Goal: Task Accomplishment & Management: Use online tool/utility

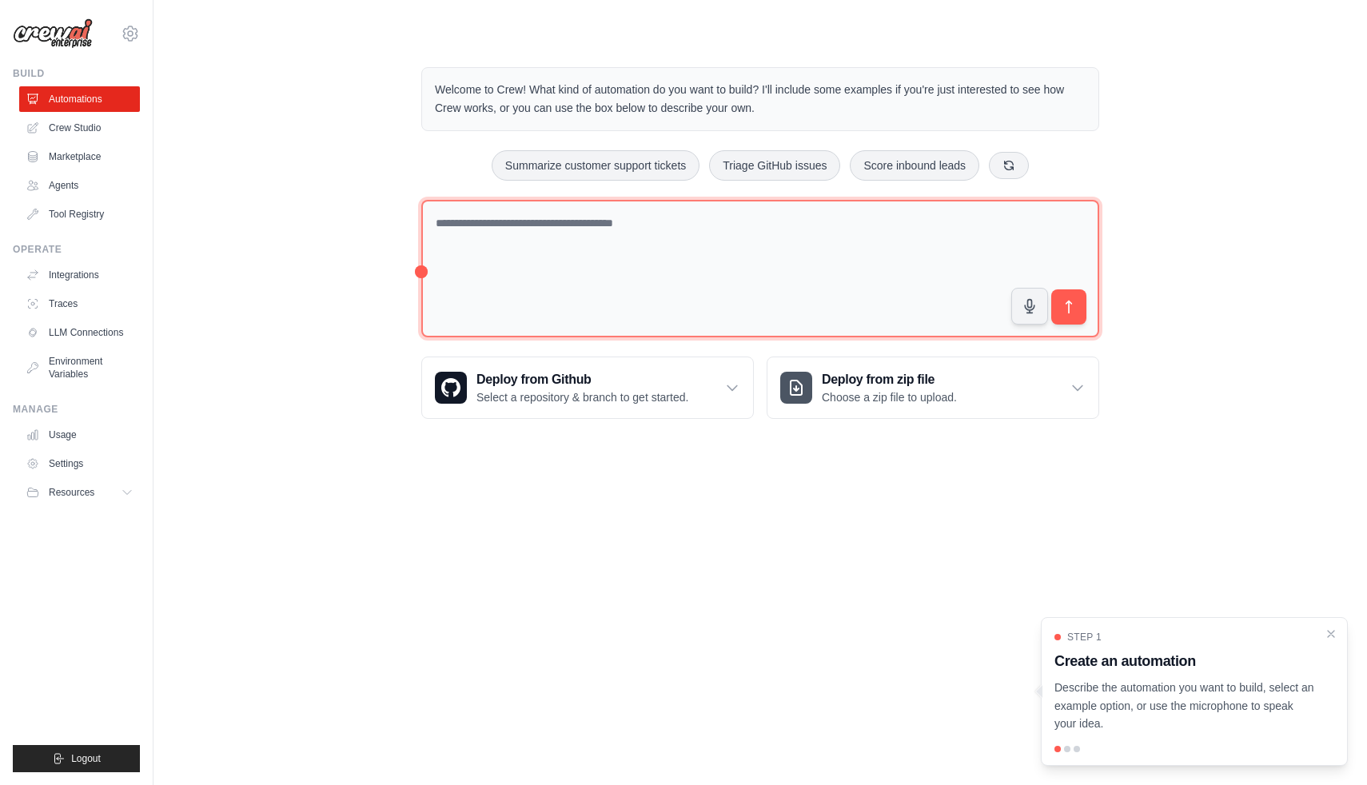
click at [767, 251] on textarea at bounding box center [760, 269] width 678 height 138
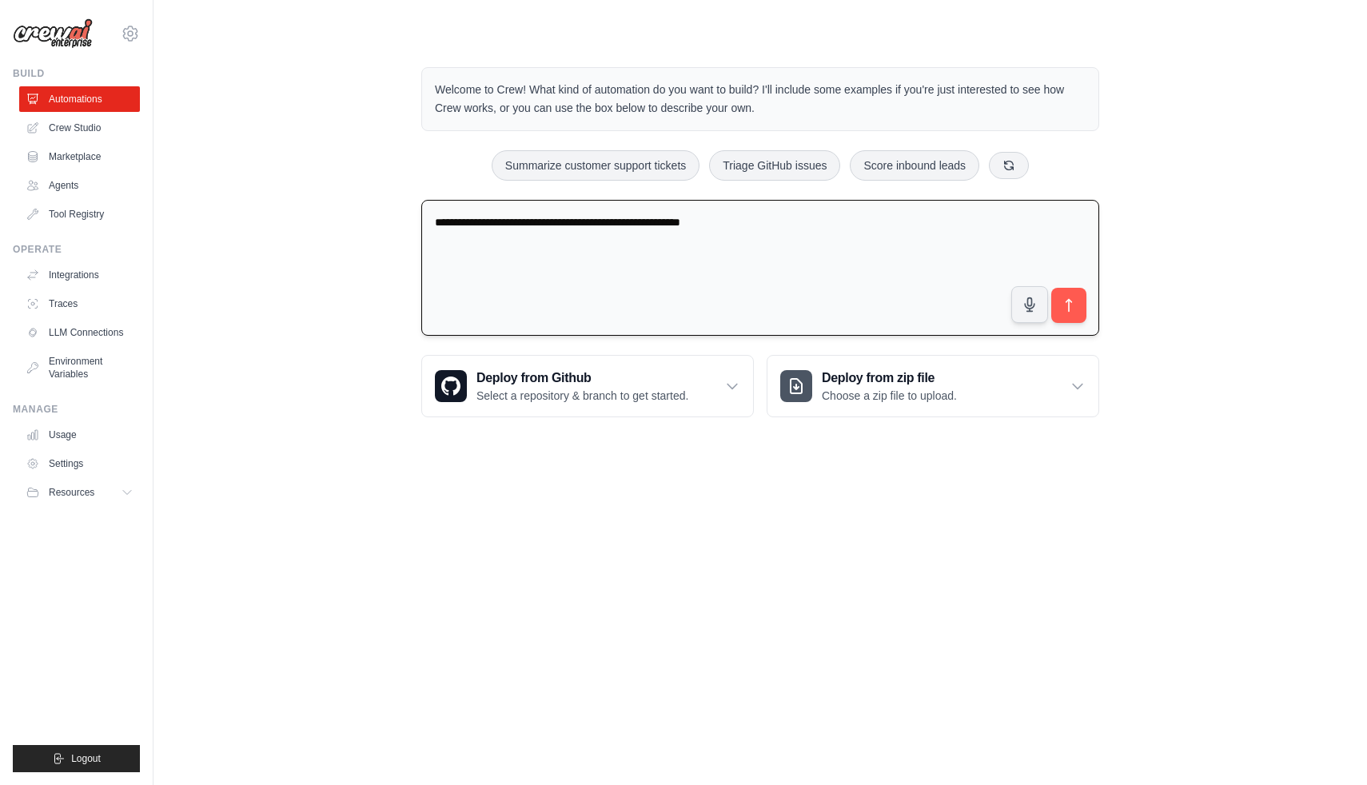
type textarea "**********"
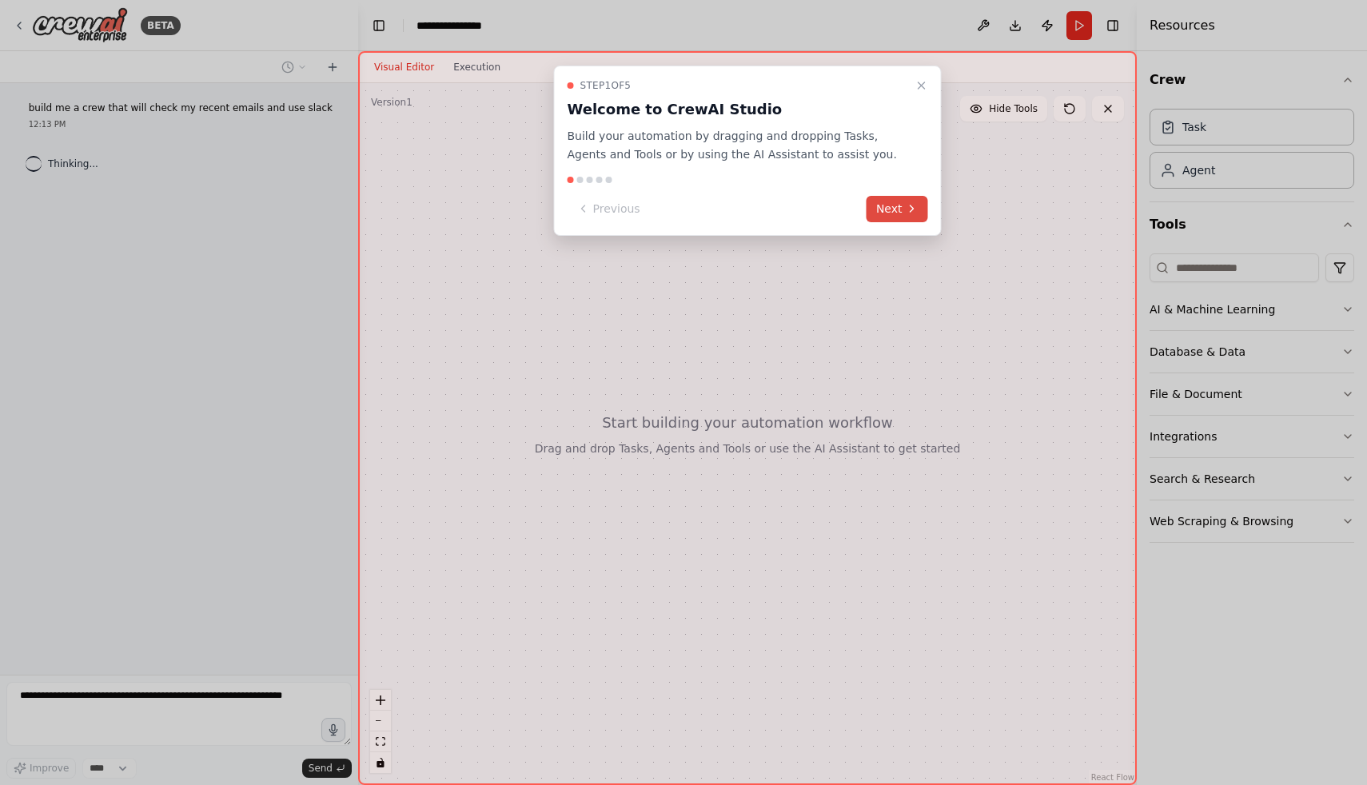
click at [907, 204] on icon at bounding box center [912, 208] width 13 height 13
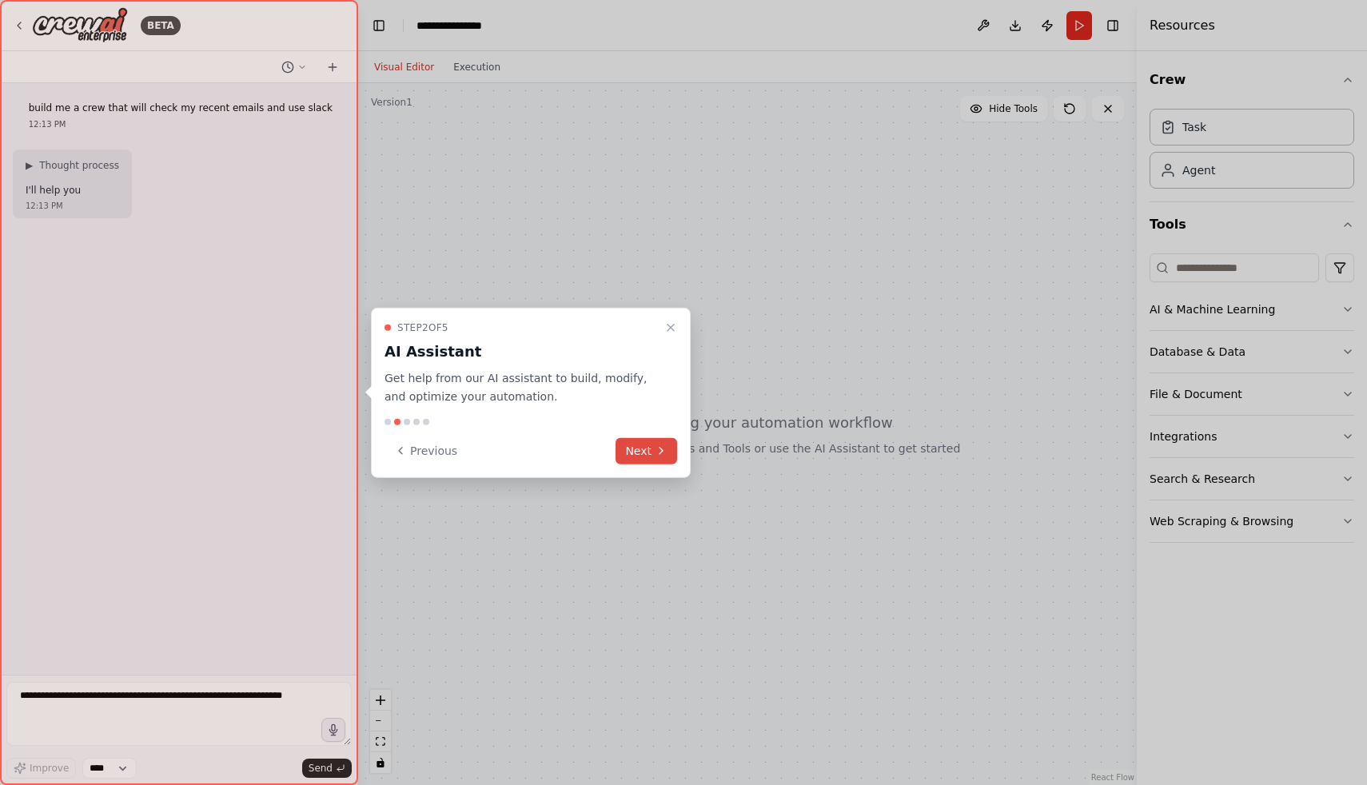
click at [664, 448] on icon at bounding box center [661, 450] width 13 height 13
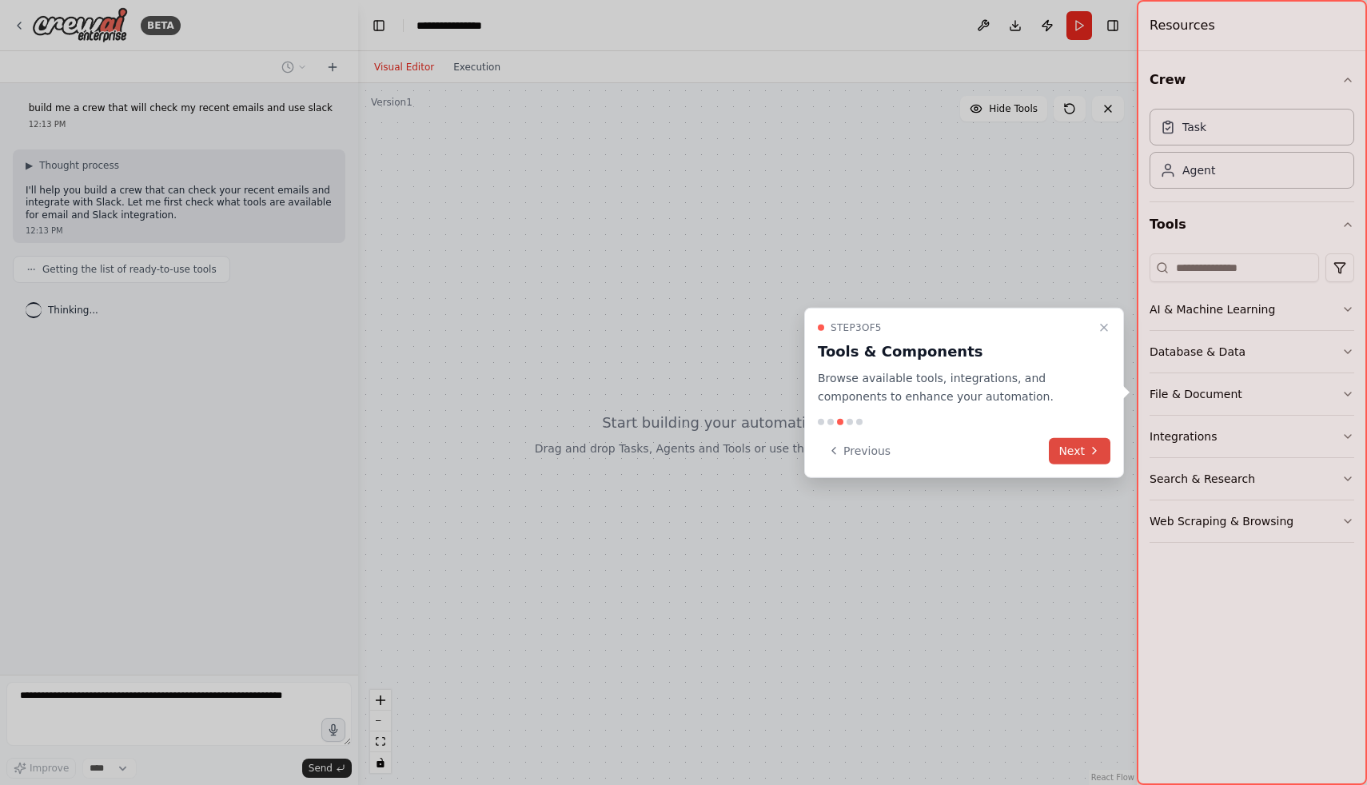
click at [1075, 456] on button "Next" at bounding box center [1080, 450] width 62 height 26
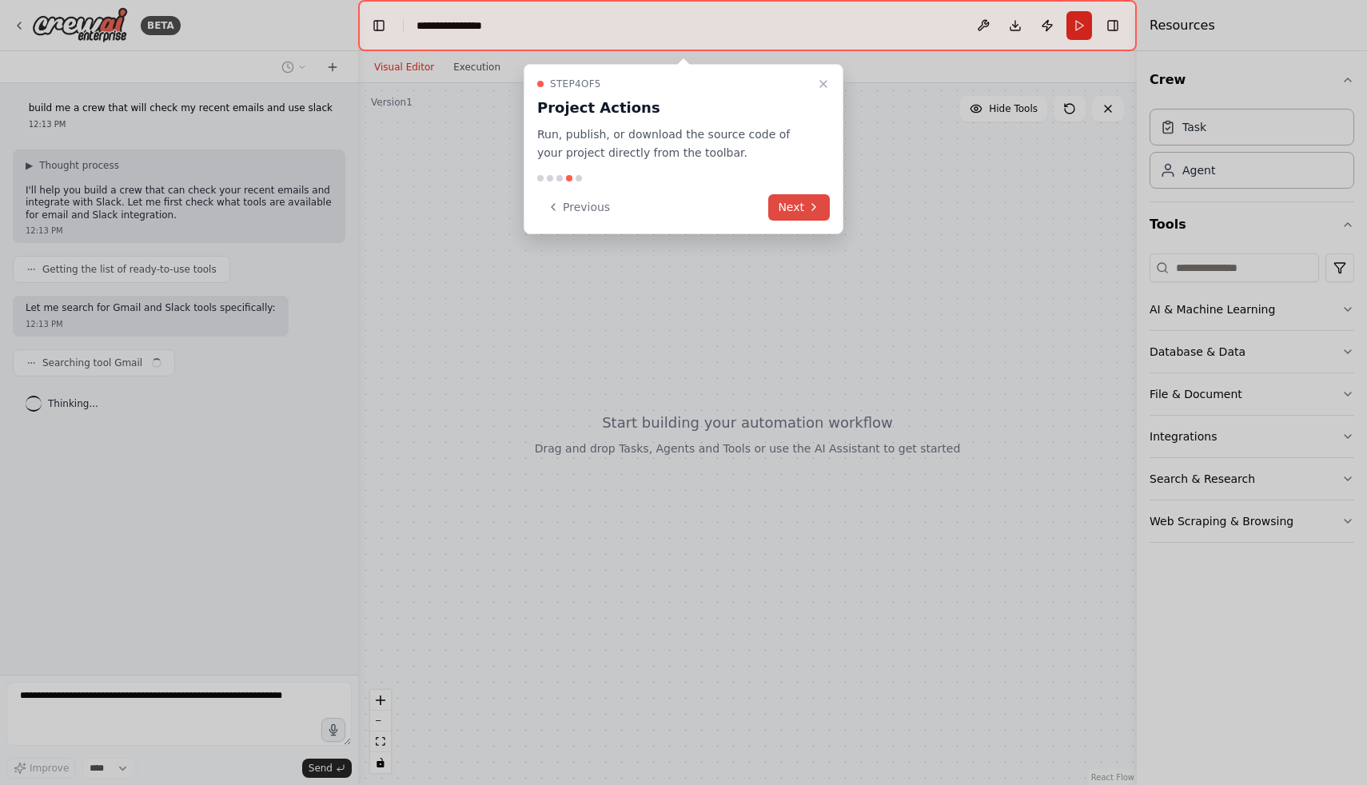
click at [803, 205] on button "Next" at bounding box center [799, 207] width 62 height 26
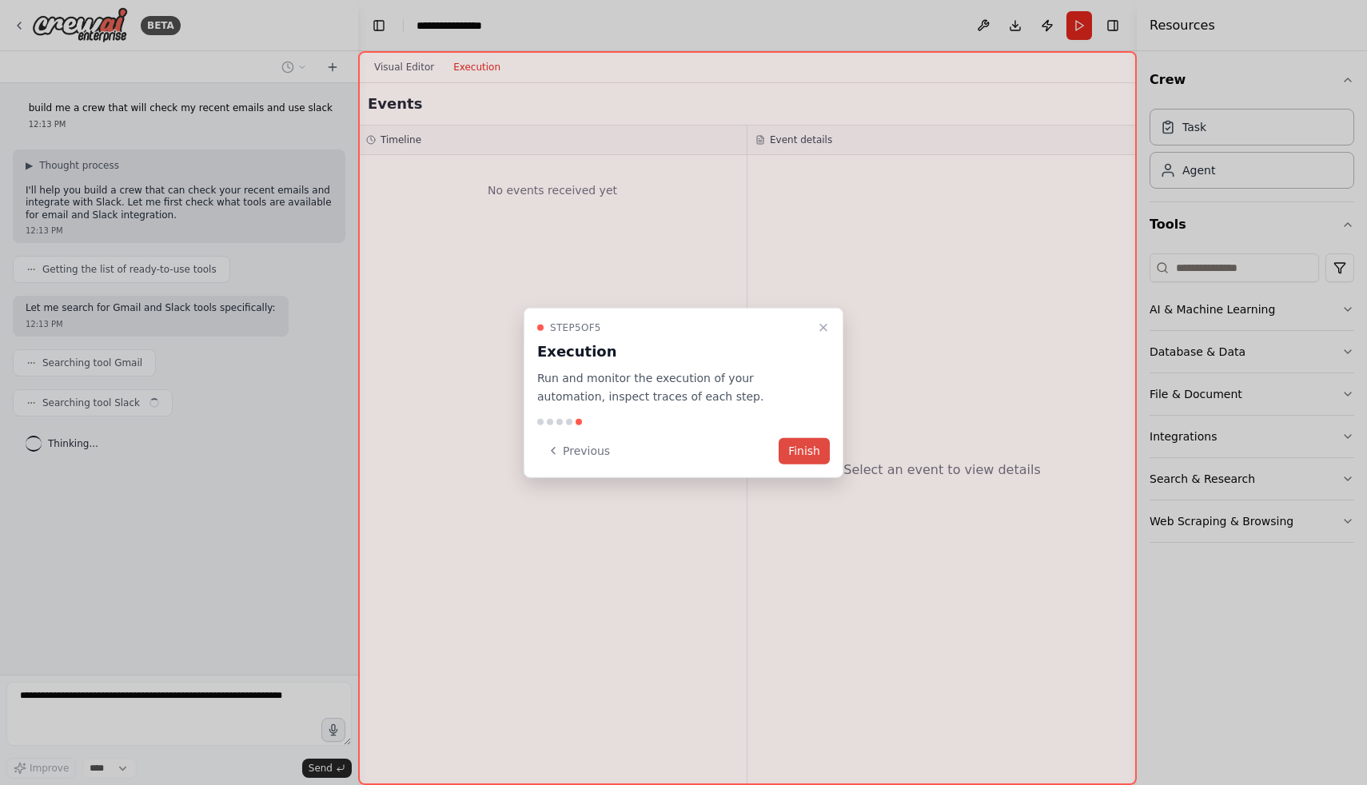
click at [817, 445] on button "Finish" at bounding box center [804, 450] width 51 height 26
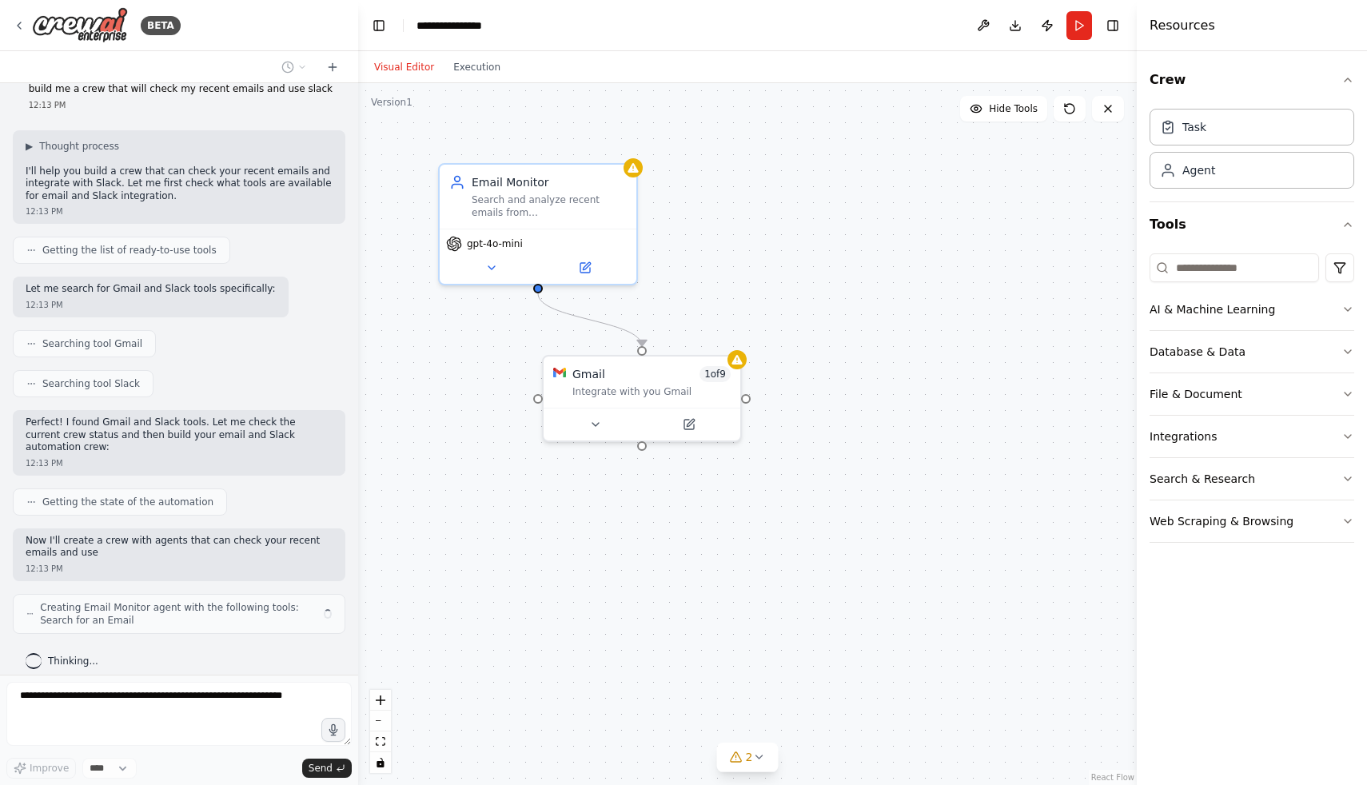
scroll to position [32, 0]
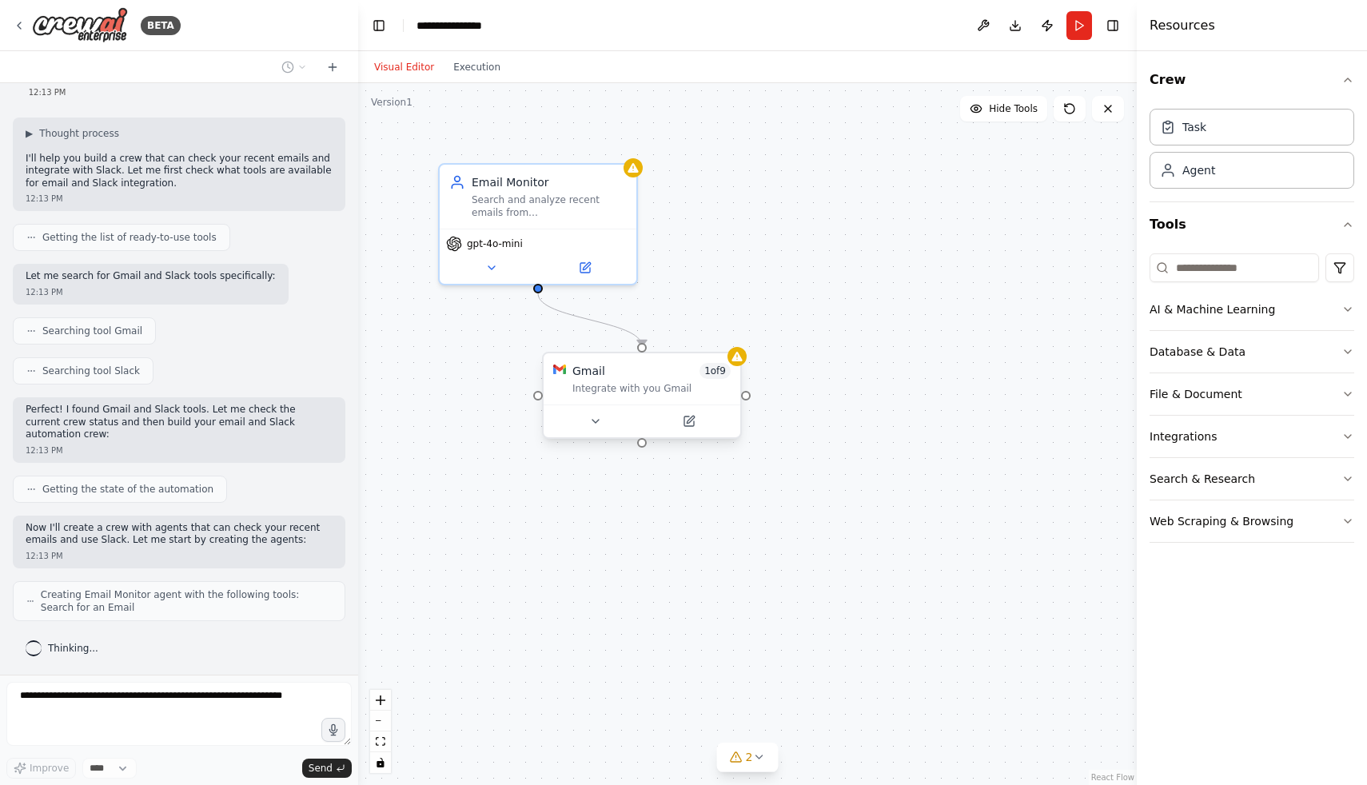
click at [638, 376] on div "Gmail 1 of 9" at bounding box center [651, 371] width 158 height 16
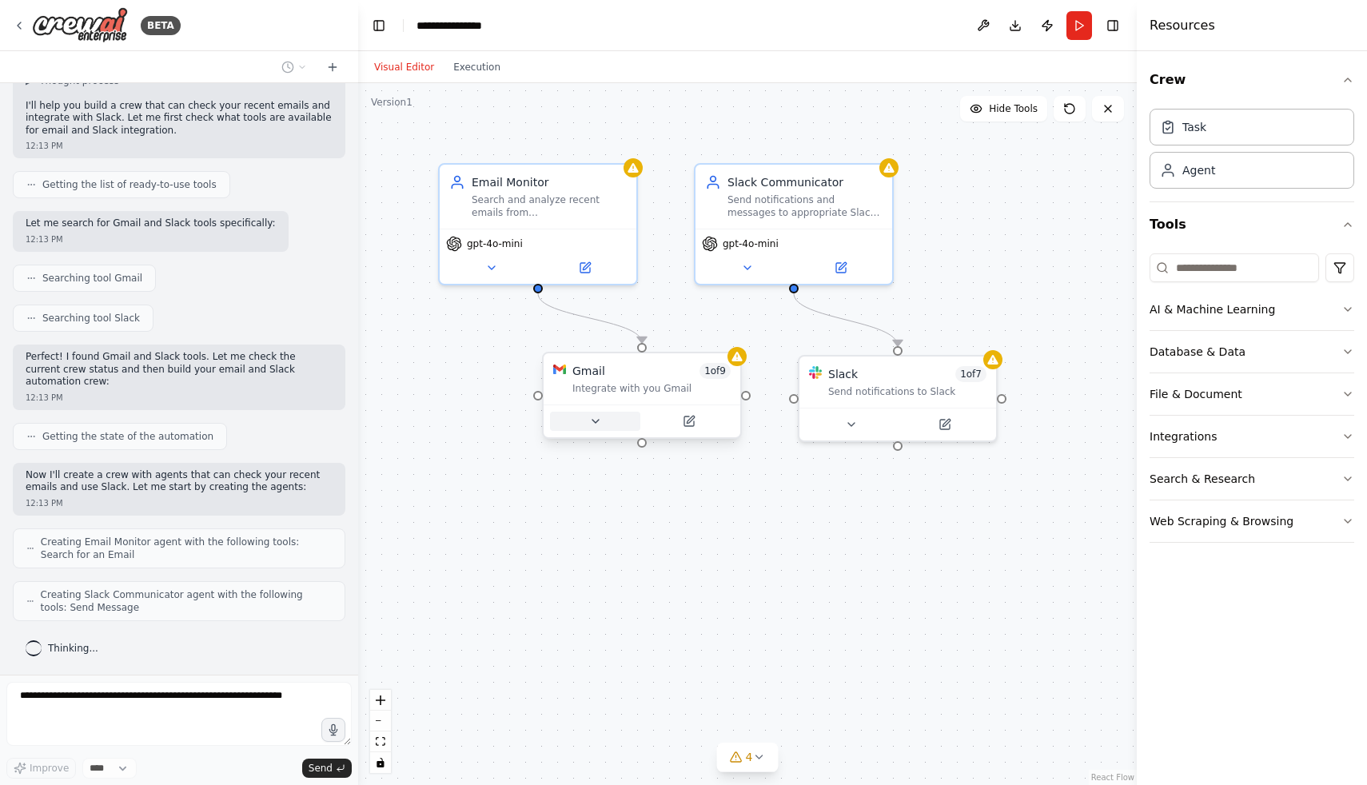
click at [582, 420] on button at bounding box center [595, 421] width 90 height 19
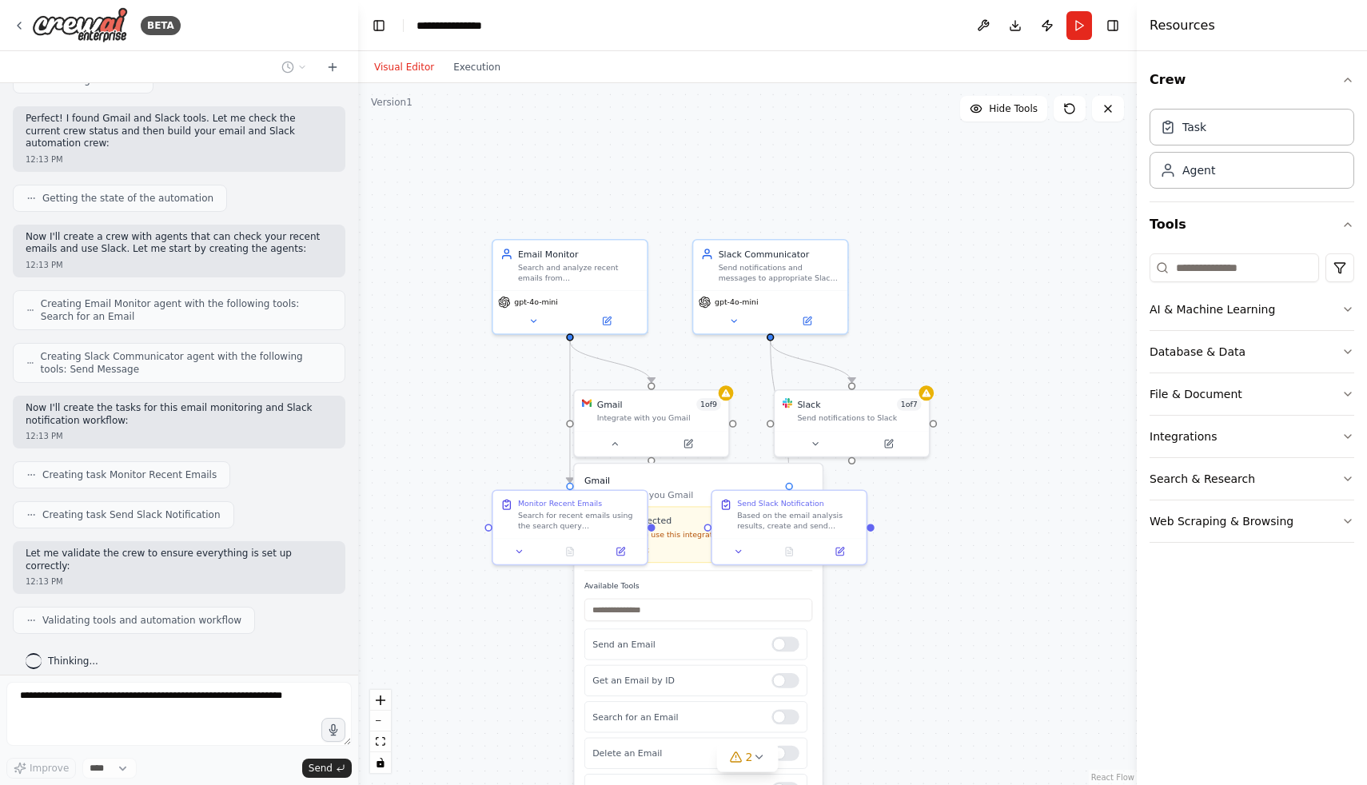
scroll to position [416, 0]
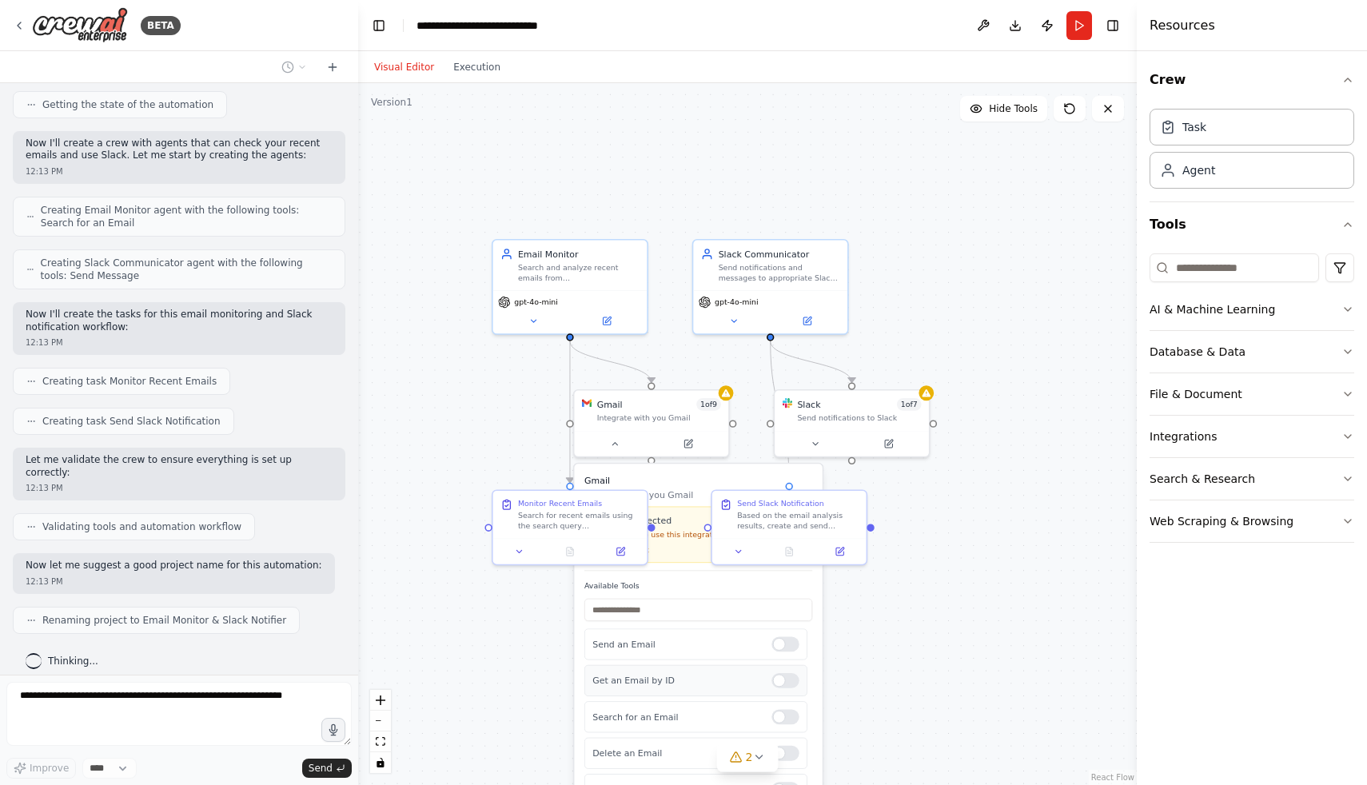
click at [779, 687] on div at bounding box center [784, 680] width 27 height 15
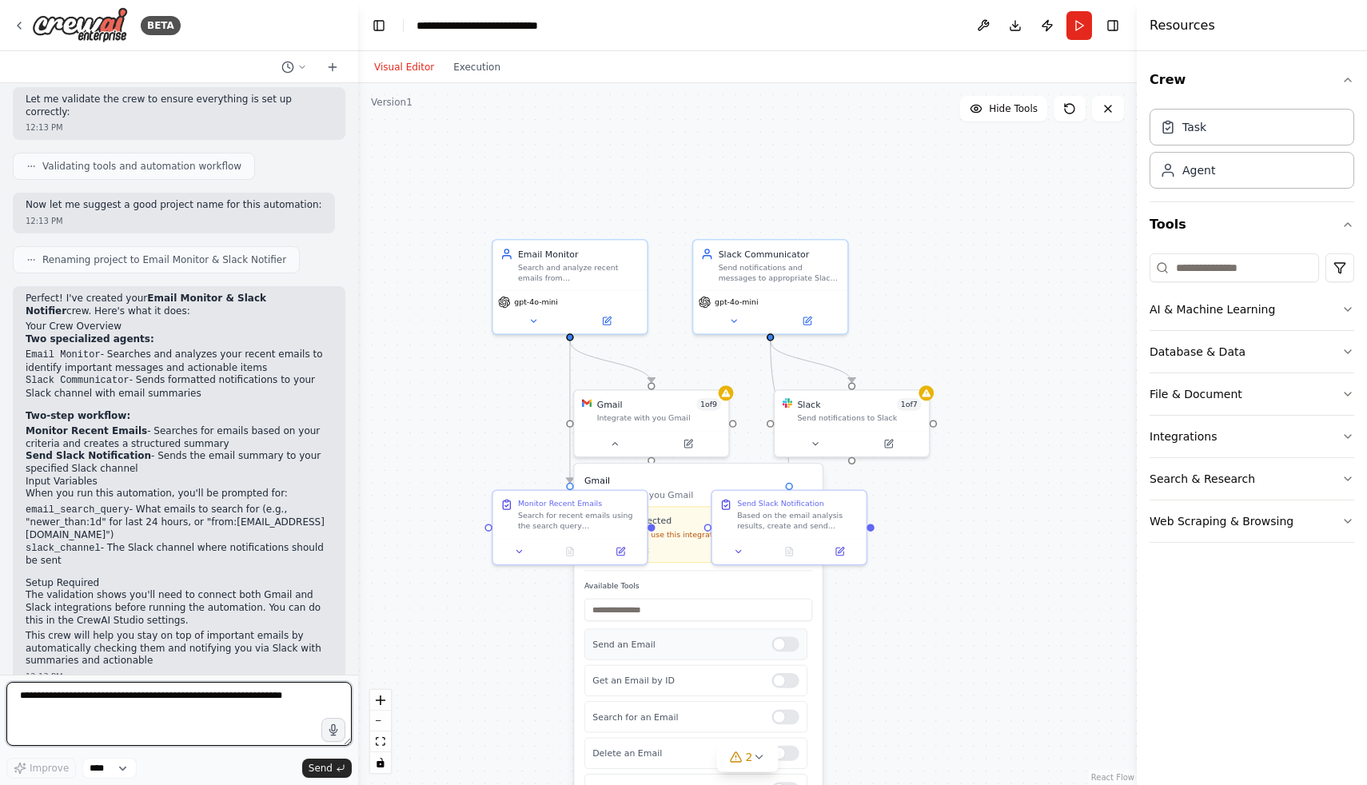
scroll to position [789, 0]
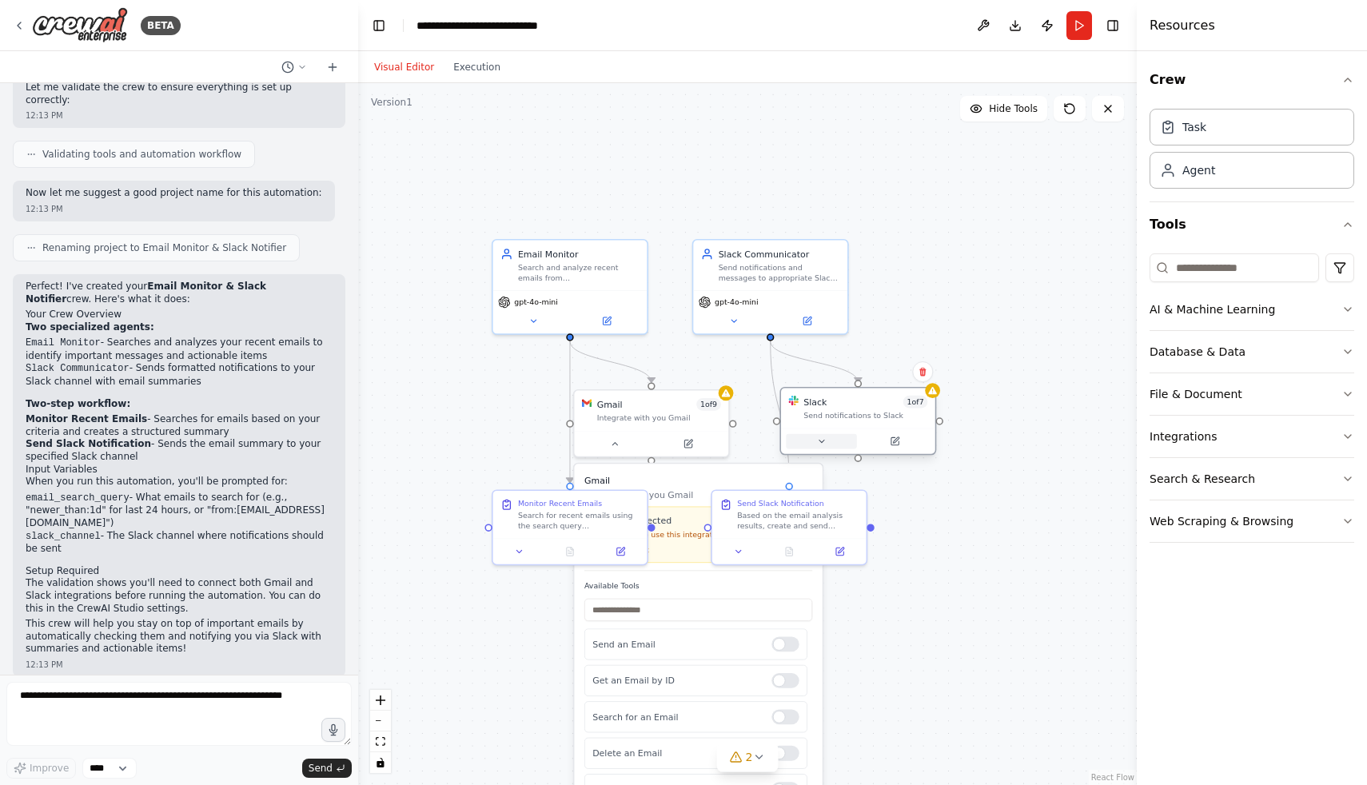
click at [829, 441] on button at bounding box center [821, 441] width 71 height 15
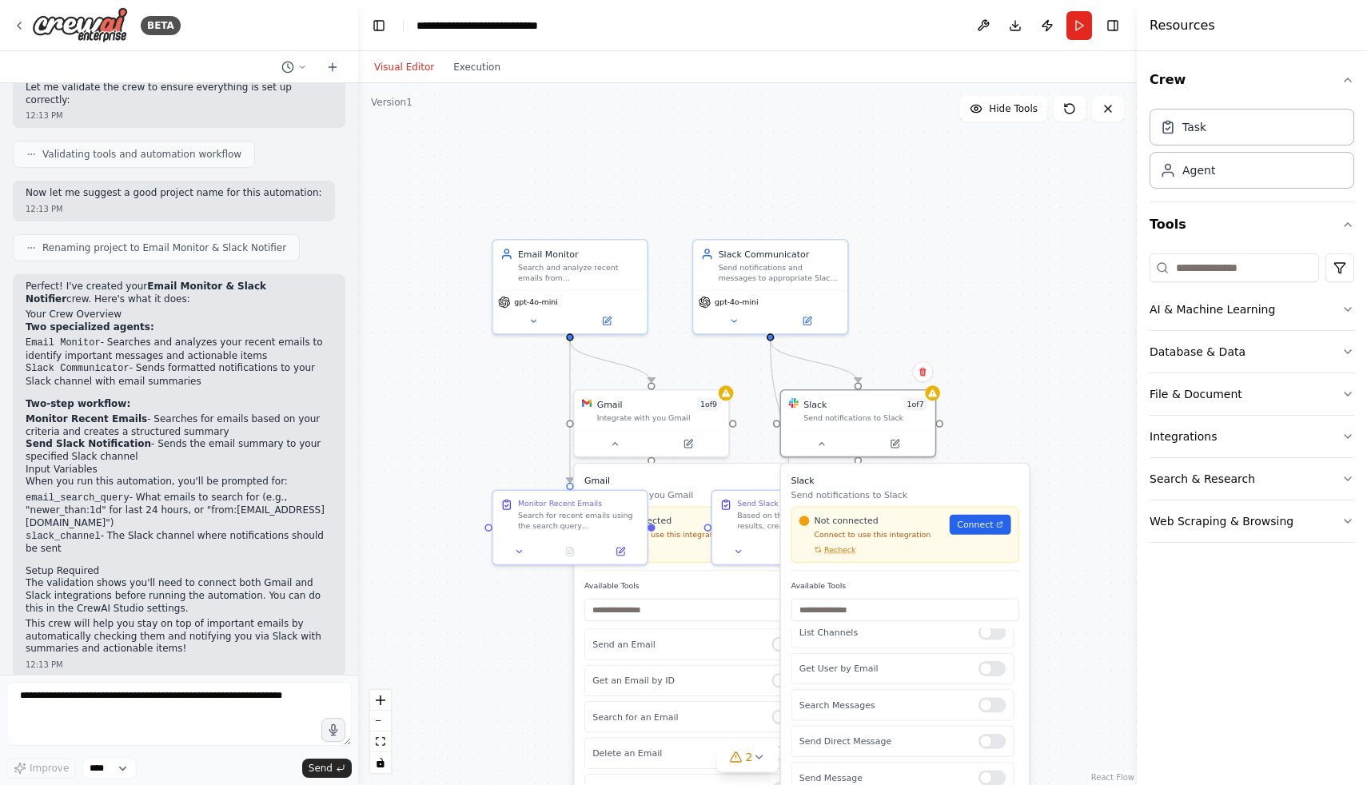
scroll to position [78, 0]
click at [677, 559] on div "Not connected Connect to use this integration Recheck Connect" at bounding box center [698, 535] width 228 height 57
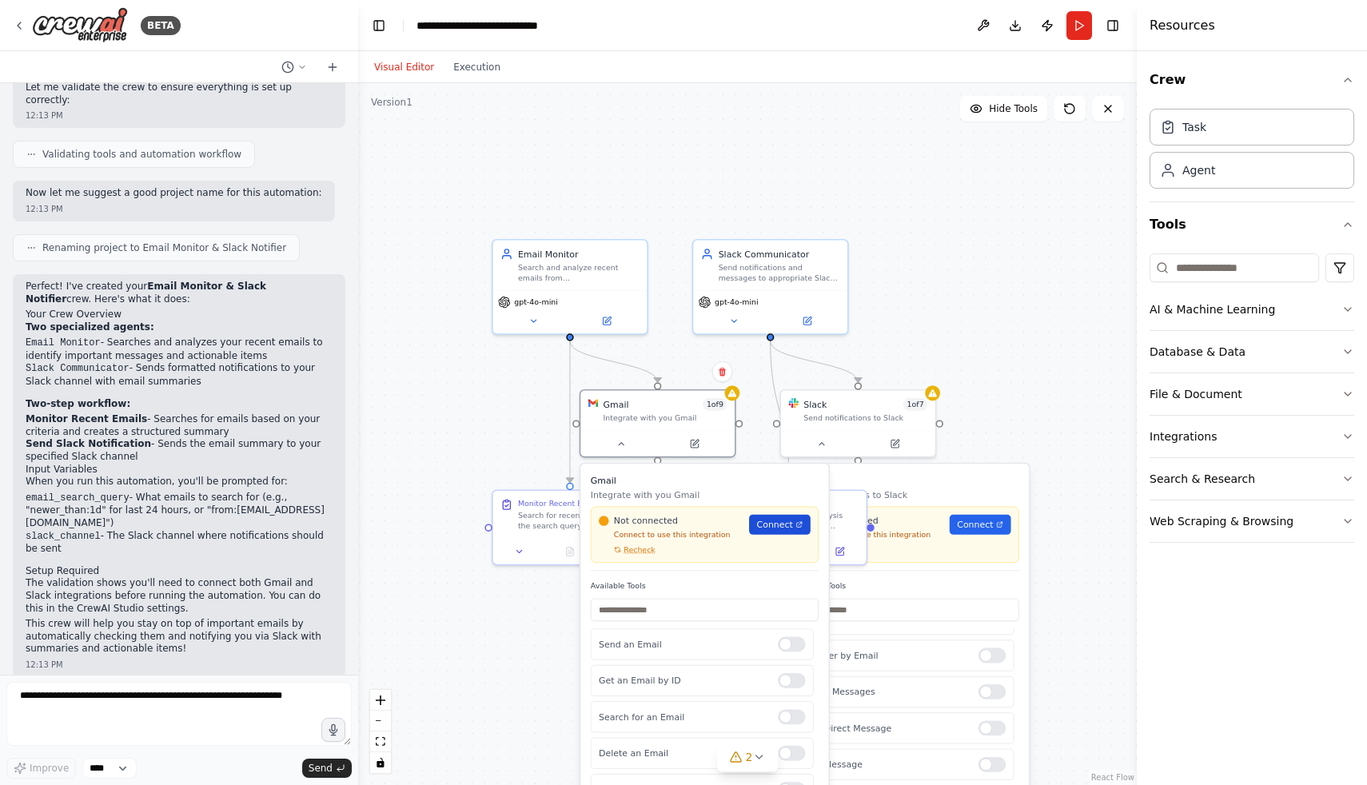
click at [783, 533] on link "Connect" at bounding box center [780, 525] width 62 height 20
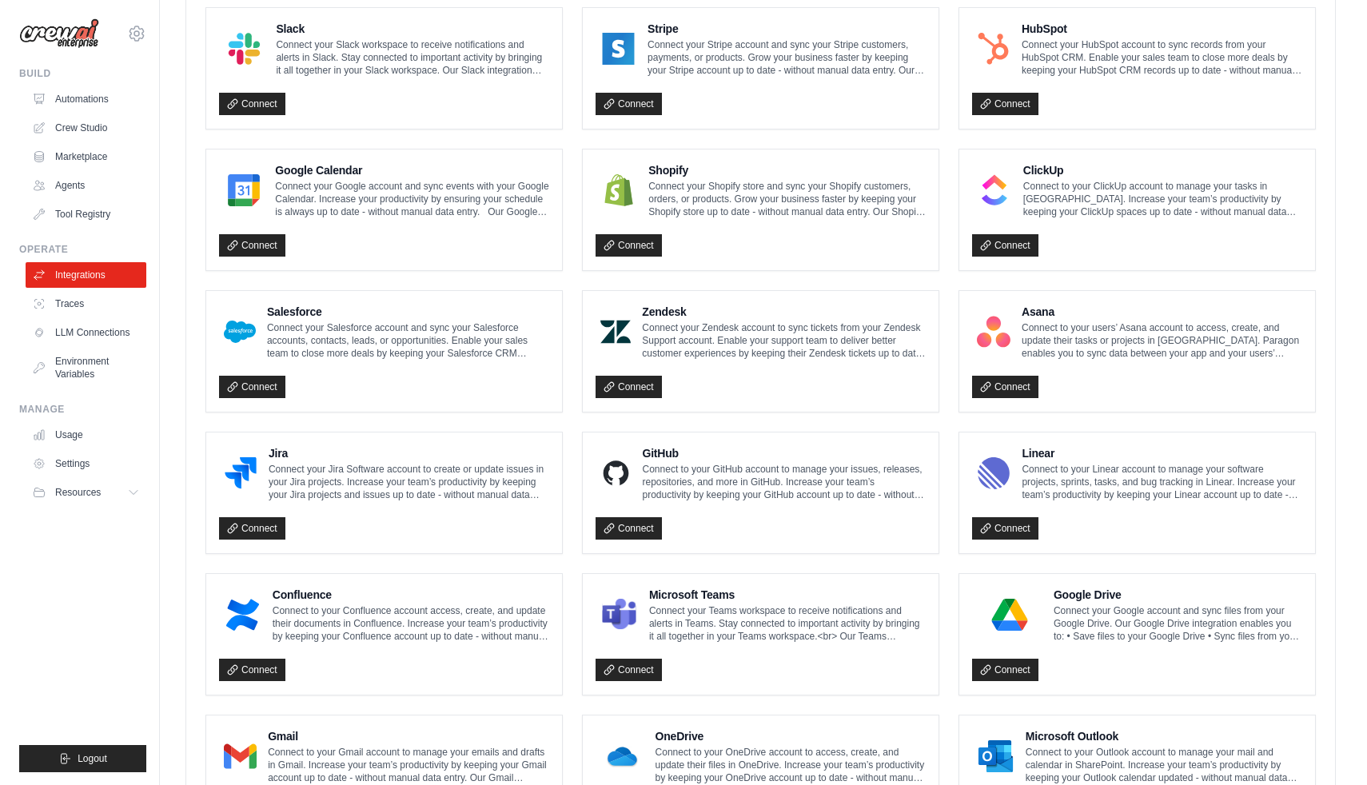
scroll to position [711, 0]
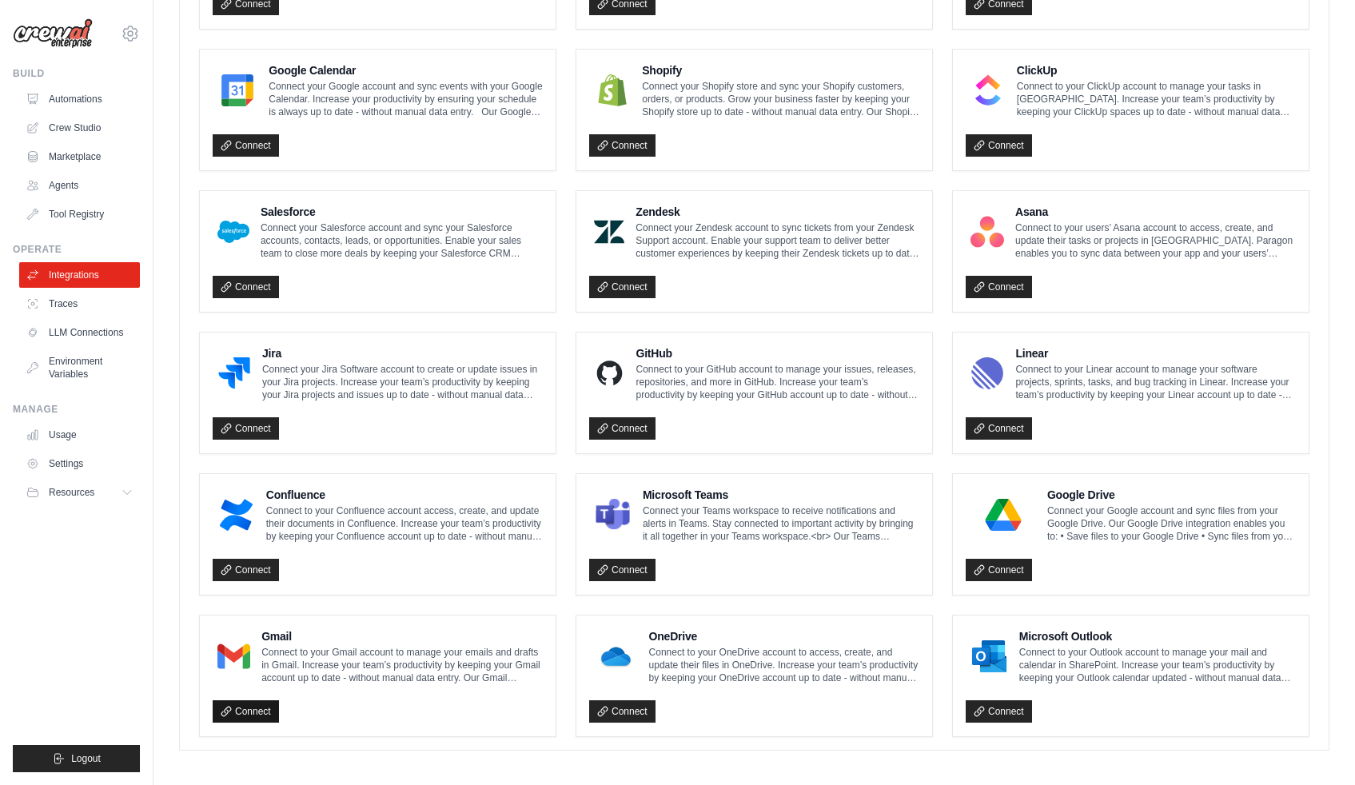
click at [258, 701] on link "Connect" at bounding box center [246, 711] width 66 height 22
